Goal: Task Accomplishment & Management: Manage account settings

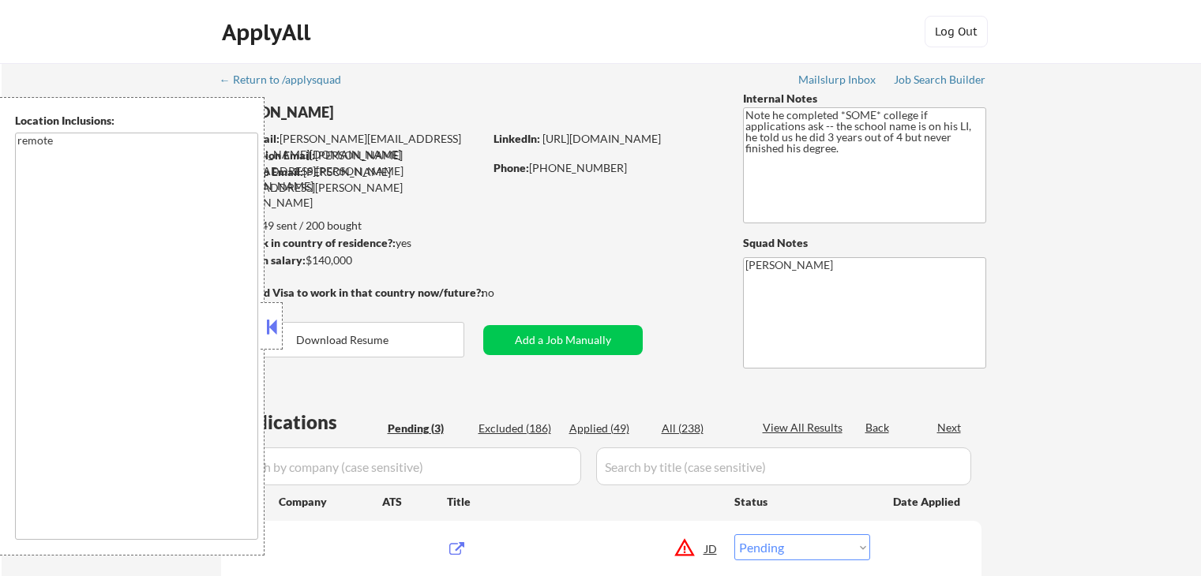
select select ""pending""
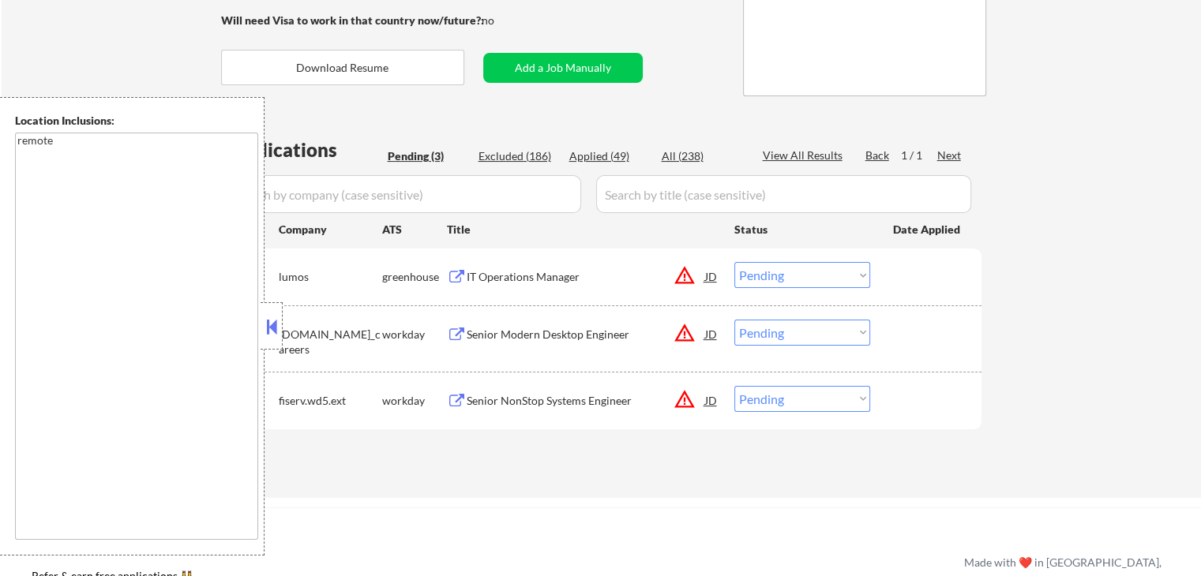
scroll to position [316, 0]
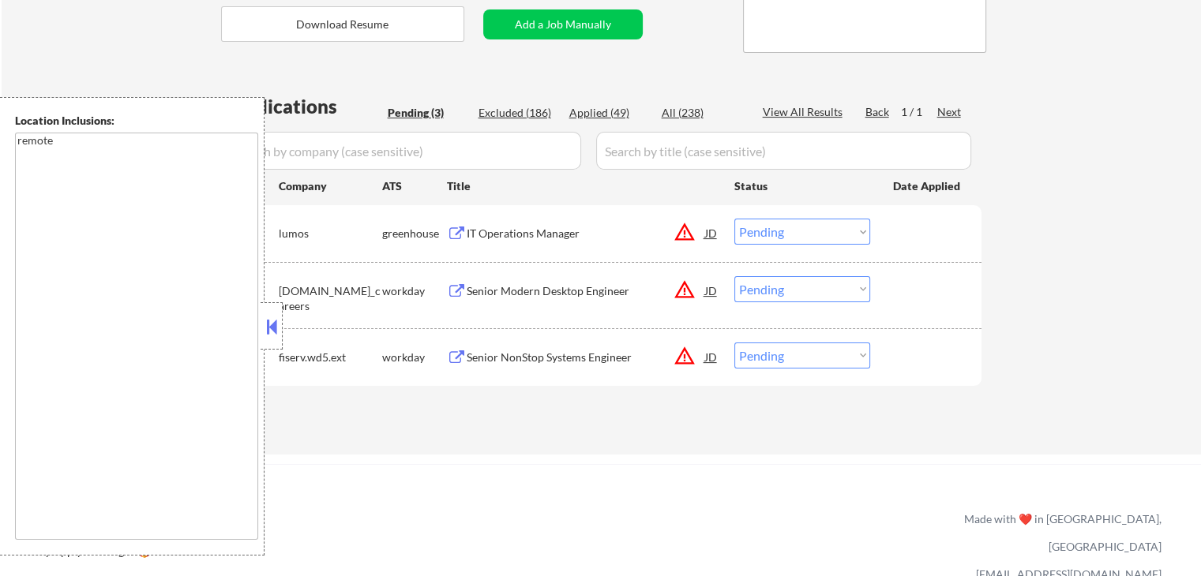
click at [486, 228] on div "IT Operations Manager" at bounding box center [586, 234] width 238 height 16
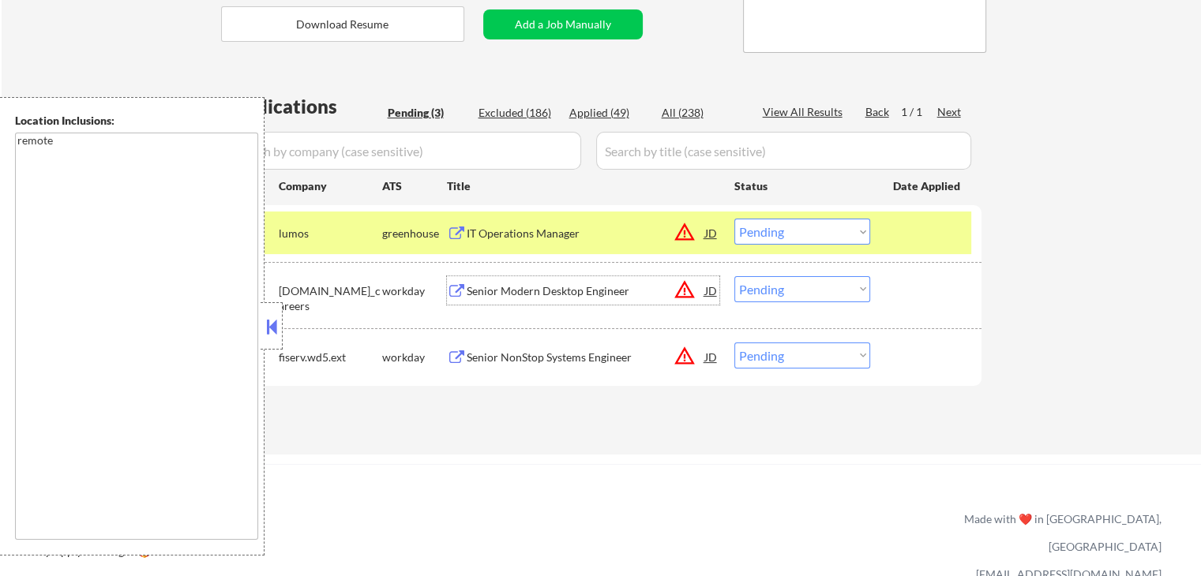
click at [540, 290] on div "Senior Modern Desktop Engineer" at bounding box center [586, 291] width 238 height 16
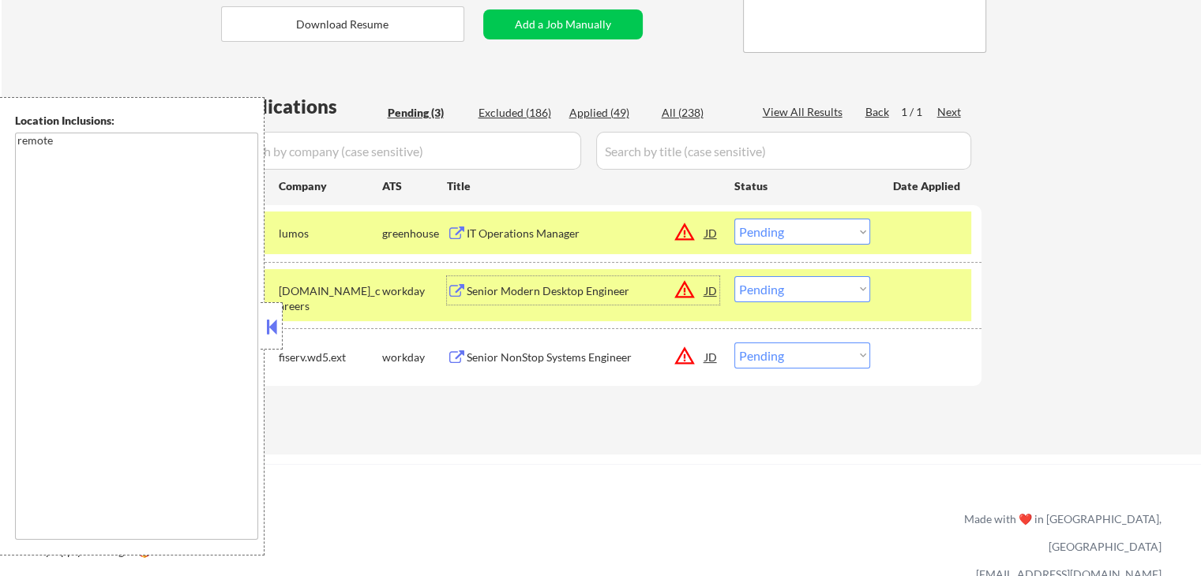
click at [780, 231] on select "Choose an option... Pending Applied Excluded (Questions) Excluded (Expired) Exc…" at bounding box center [802, 232] width 136 height 26
click at [734, 219] on select "Choose an option... Pending Applied Excluded (Questions) Excluded (Expired) Exc…" at bounding box center [802, 232] width 136 height 26
select select ""pending""
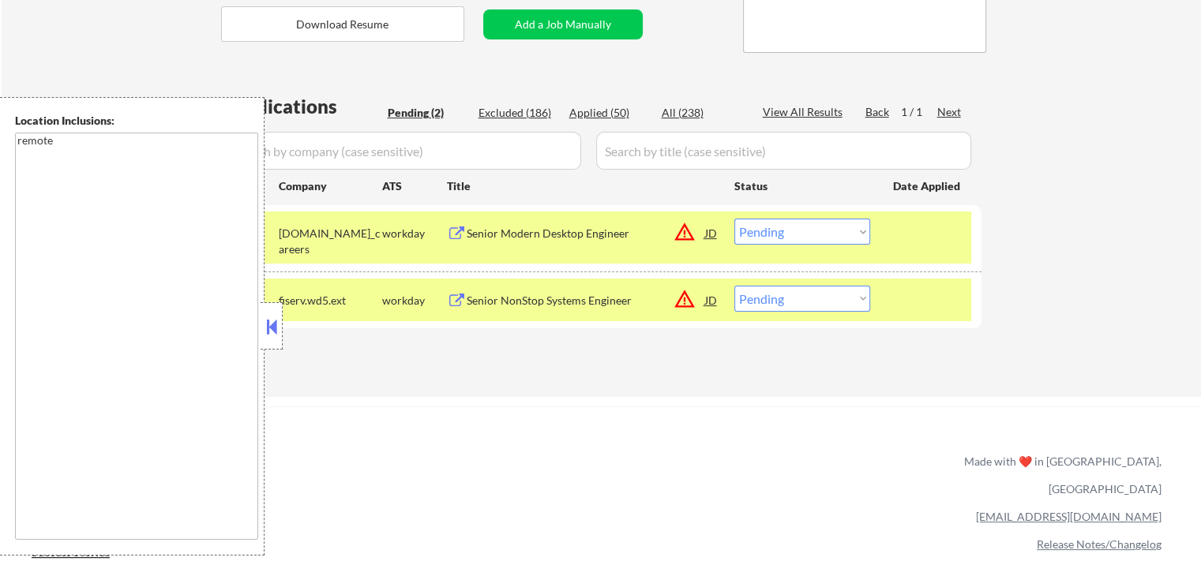
click at [480, 299] on div "Senior NonStop Systems Engineer" at bounding box center [586, 301] width 238 height 16
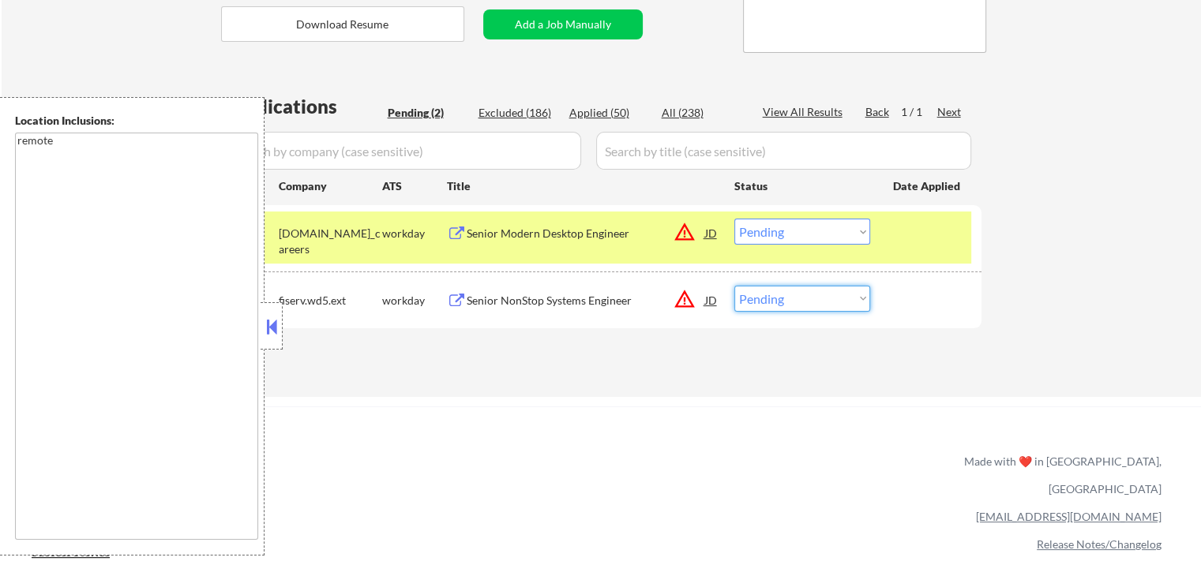
click at [790, 309] on select "Choose an option... Pending Applied Excluded (Questions) Excluded (Expired) Exc…" at bounding box center [802, 299] width 136 height 26
select select ""excluded__location_""
click at [734, 286] on select "Choose an option... Pending Applied Excluded (Questions) Excluded (Expired) Exc…" at bounding box center [802, 299] width 136 height 26
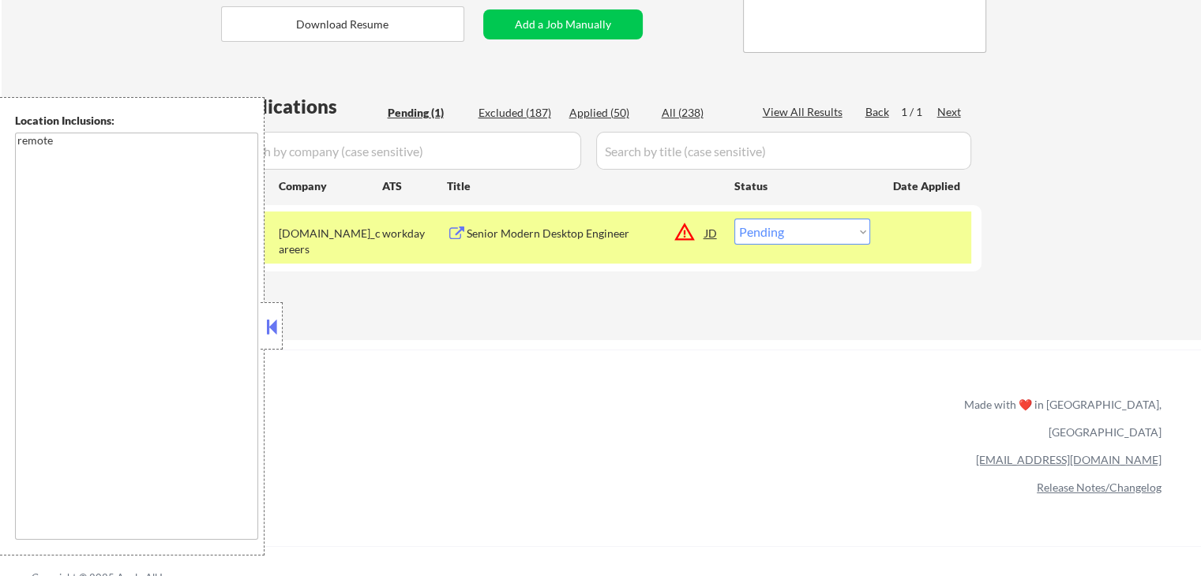
click at [790, 241] on select "Choose an option... Pending Applied Excluded (Questions) Excluded (Expired) Exc…" at bounding box center [802, 232] width 136 height 26
select select ""applied""
click at [734, 219] on select "Choose an option... Pending Applied Excluded (Questions) Excluded (Expired) Exc…" at bounding box center [802, 232] width 136 height 26
